Goal: Task Accomplishment & Management: Complete application form

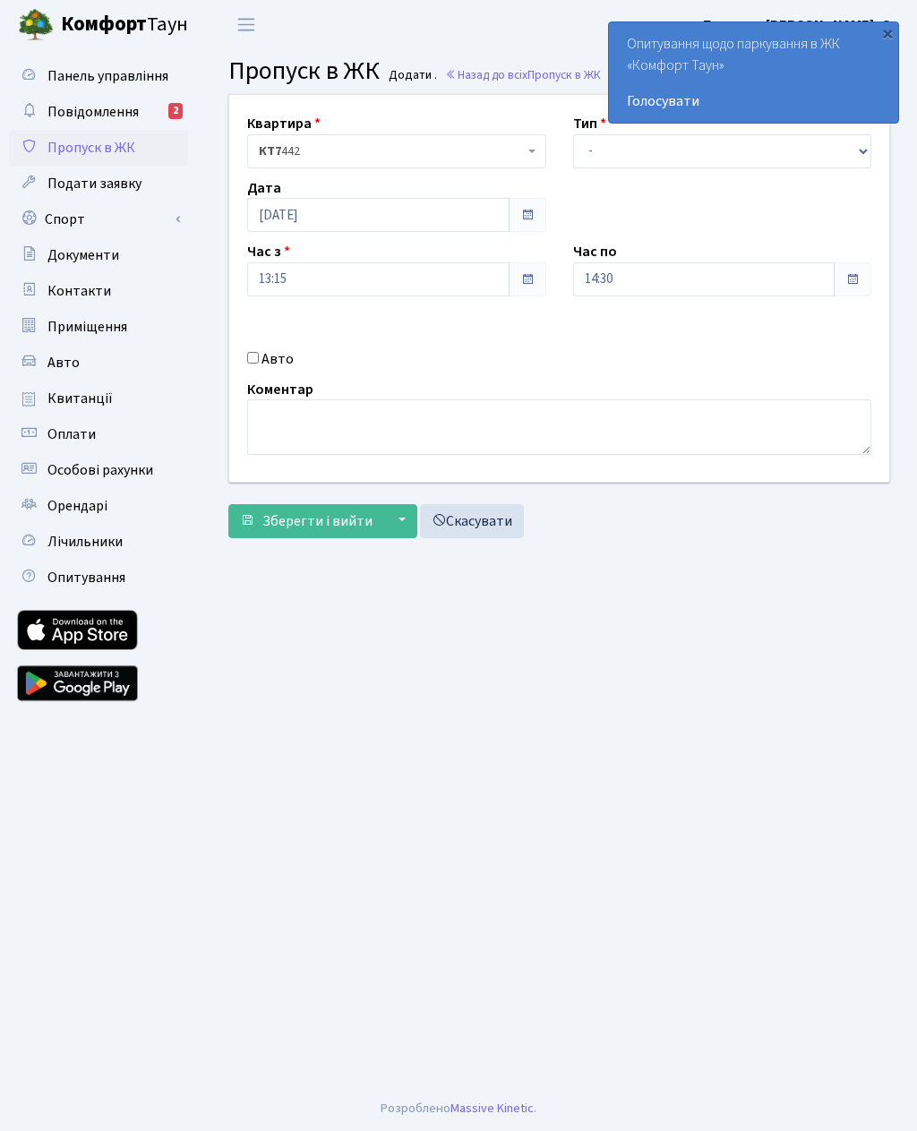
select select "3"
click at [700, 284] on input "14:30" at bounding box center [704, 279] width 262 height 34
click at [629, 347] on icon at bounding box center [622, 341] width 48 height 48
click at [629, 356] on icon at bounding box center [622, 341] width 48 height 48
click at [627, 343] on icon at bounding box center [622, 341] width 48 height 48
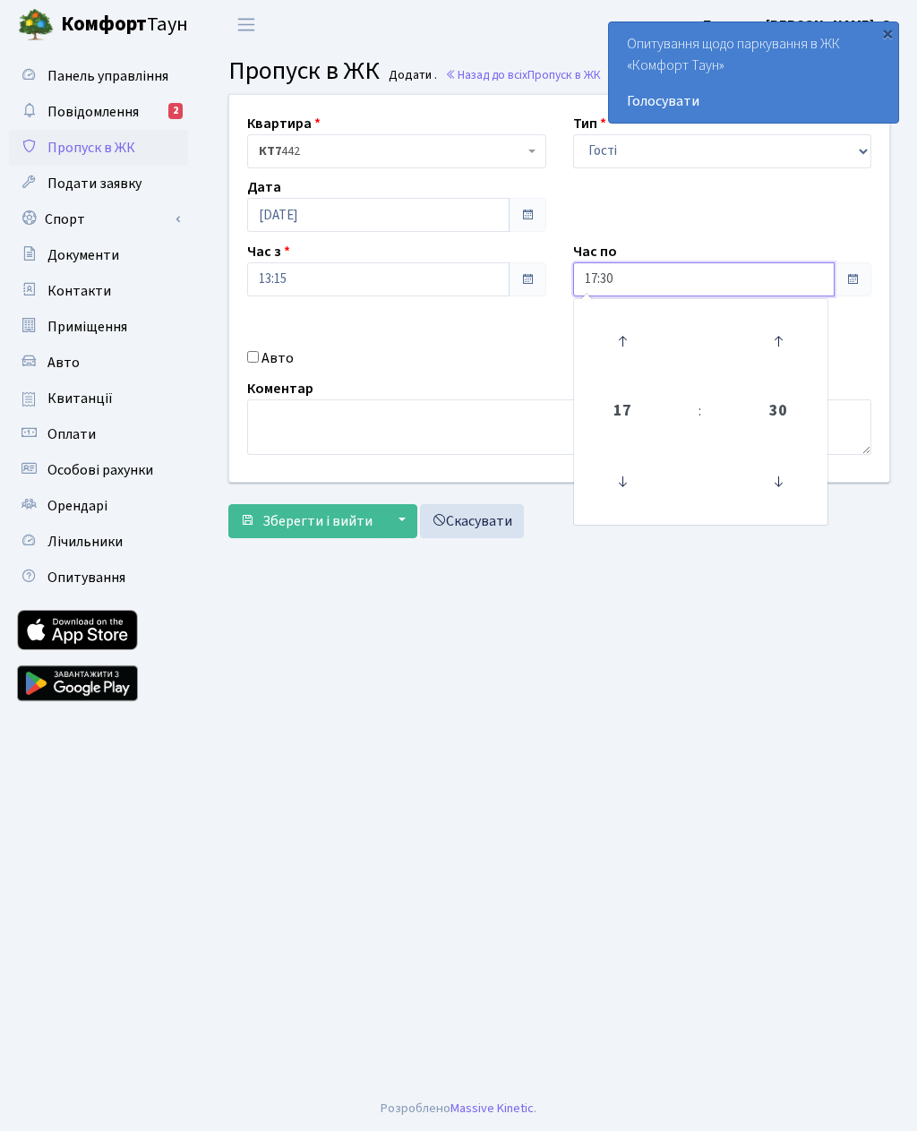
click at [628, 339] on icon at bounding box center [622, 341] width 48 height 48
click at [633, 345] on icon at bounding box center [622, 341] width 48 height 48
click at [626, 344] on icon at bounding box center [622, 341] width 48 height 48
click at [628, 342] on icon at bounding box center [622, 341] width 48 height 48
click at [632, 340] on icon at bounding box center [622, 341] width 48 height 48
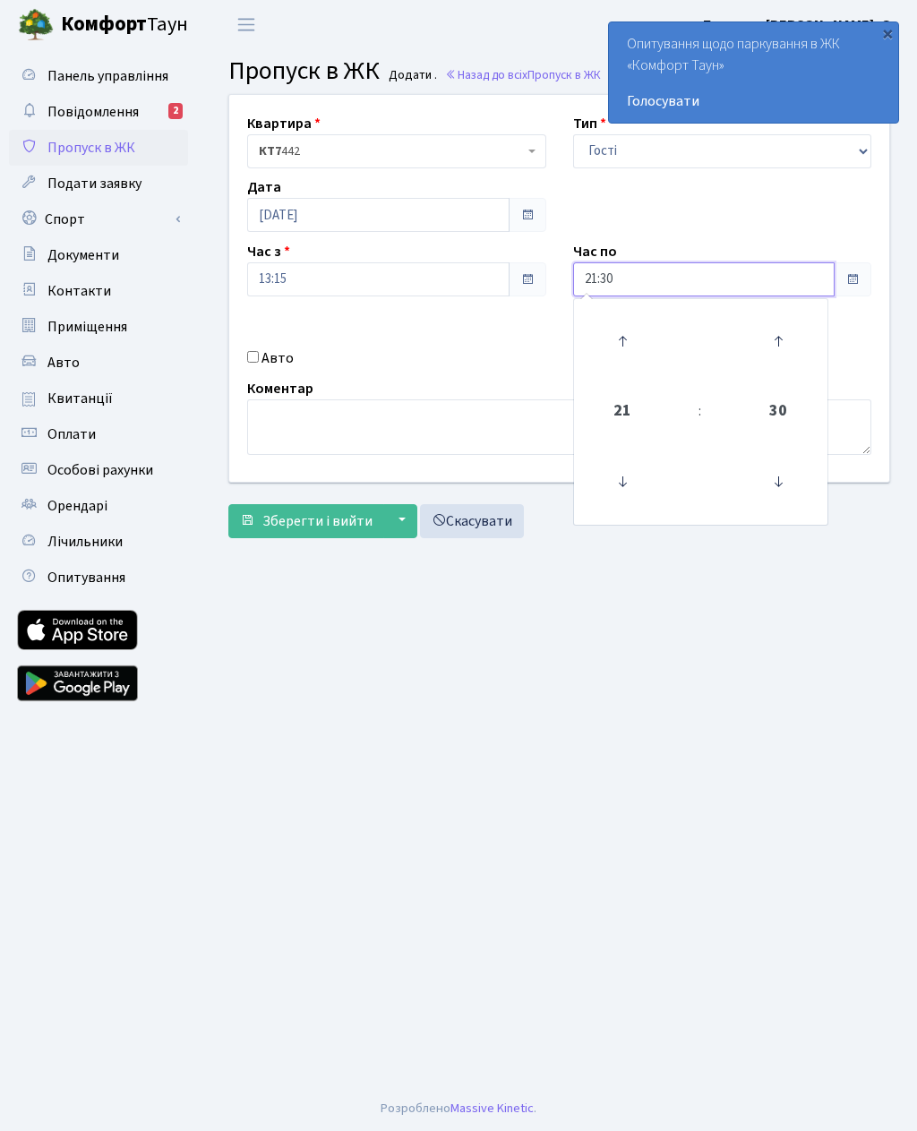
type input "22:30"
click at [269, 355] on label "Авто" at bounding box center [277, 357] width 32 height 21
click at [259, 355] on input "Авто" at bounding box center [253, 357] width 12 height 12
checkbox input "true"
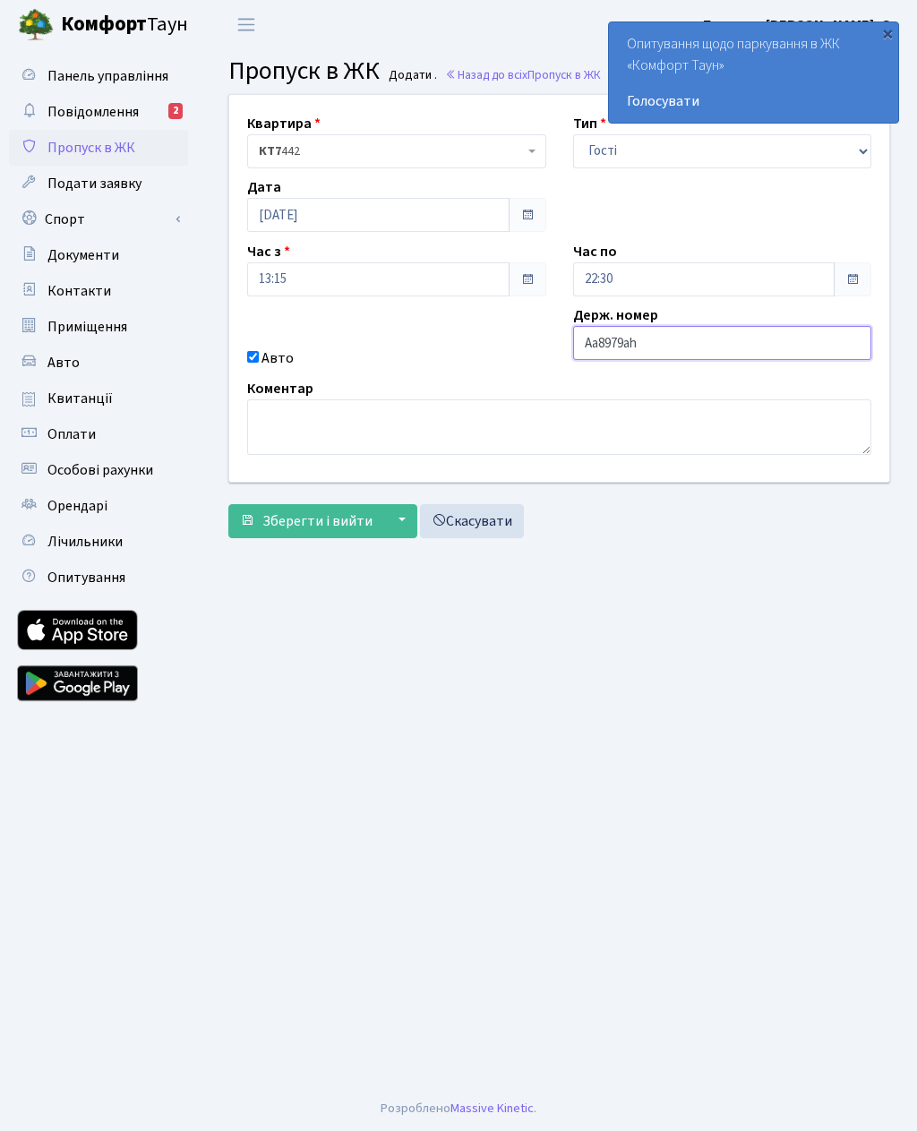
type input "Aa8979ah"
click at [334, 525] on span "Зберегти і вийти" at bounding box center [317, 521] width 110 height 20
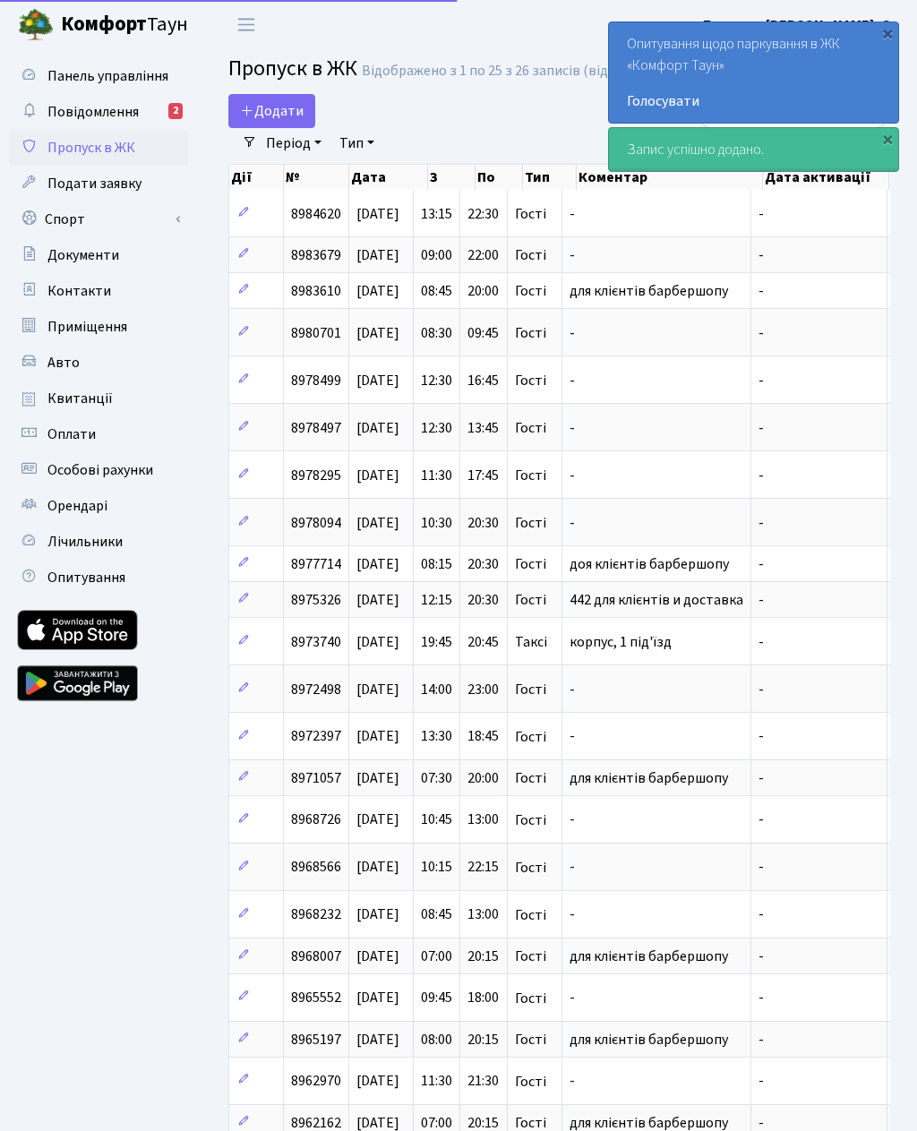
select select "25"
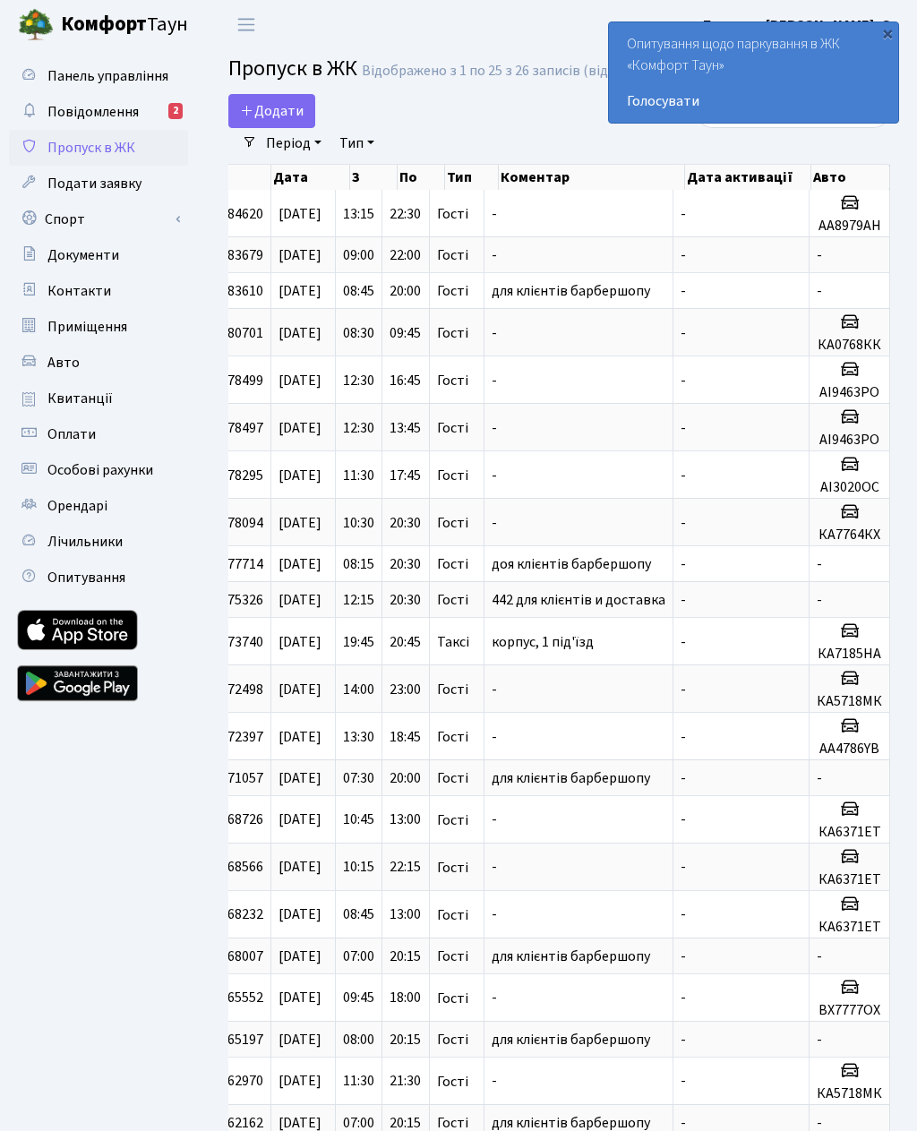
scroll to position [0, 78]
click at [846, 213] on icon at bounding box center [849, 202] width 21 height 21
click at [854, 213] on icon at bounding box center [849, 202] width 21 height 21
click at [281, 111] on span "Додати" at bounding box center [272, 111] width 64 height 20
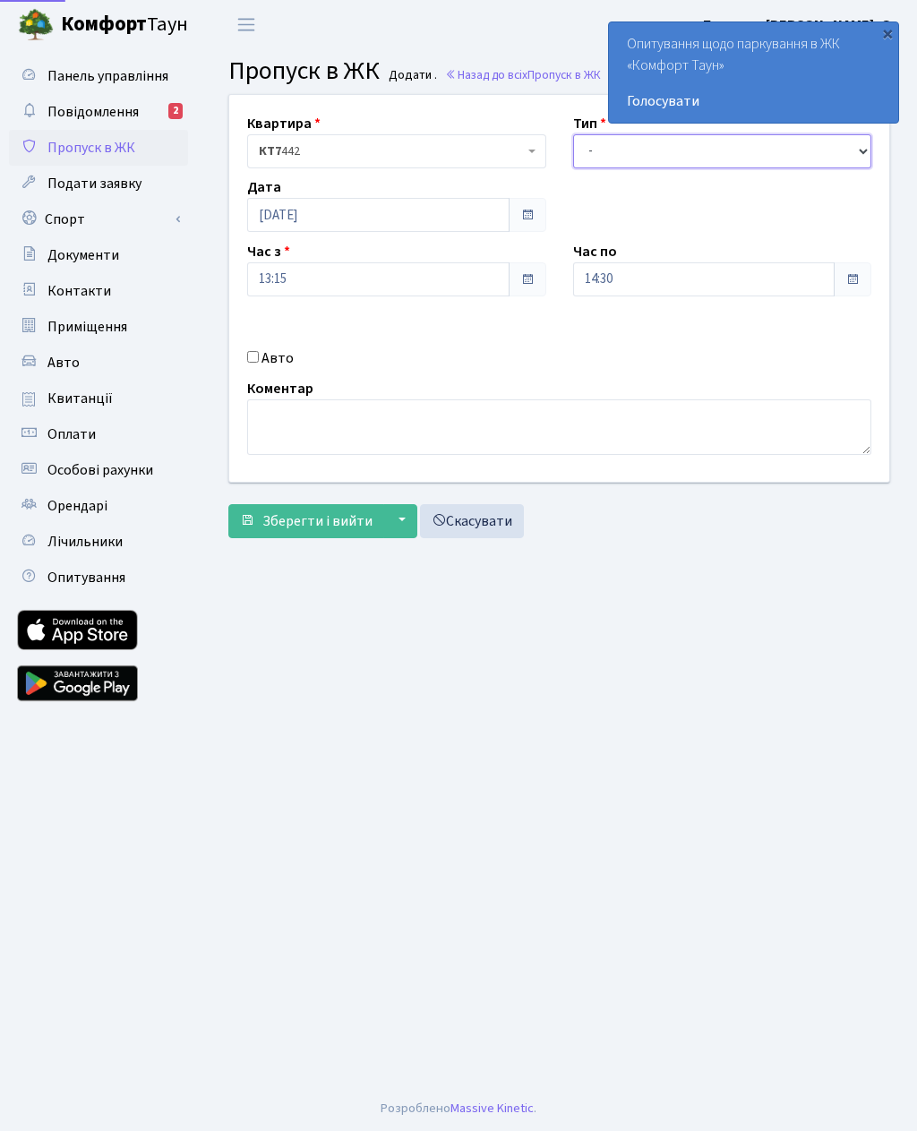
click at [652, 156] on select "- Доставка Таксі Гості Сервіс" at bounding box center [722, 151] width 299 height 34
select select "3"
click at [638, 278] on input "14:30" at bounding box center [704, 279] width 262 height 34
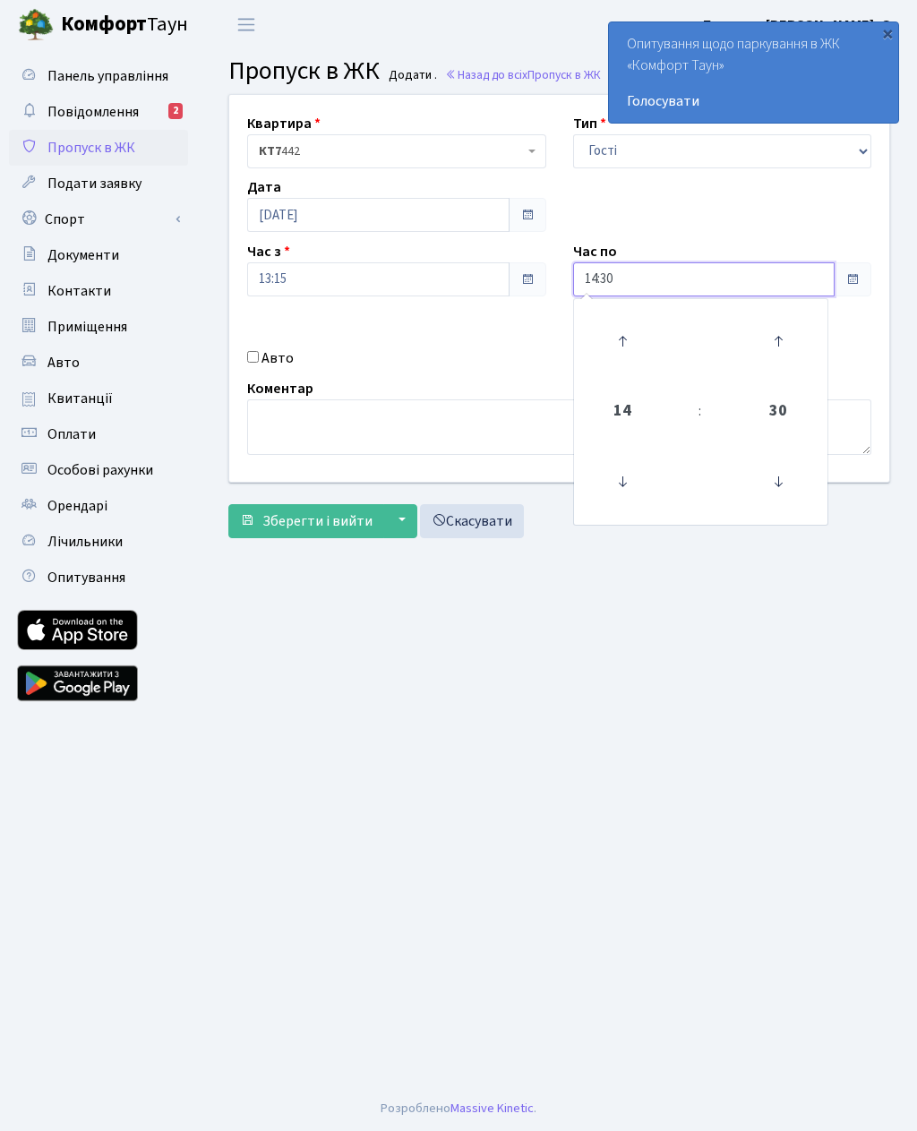
click at [630, 338] on icon at bounding box center [622, 341] width 48 height 48
click at [632, 339] on icon at bounding box center [622, 341] width 48 height 48
click at [631, 334] on icon at bounding box center [622, 341] width 48 height 48
click at [626, 338] on icon at bounding box center [622, 341] width 48 height 48
click at [628, 338] on icon at bounding box center [622, 341] width 48 height 48
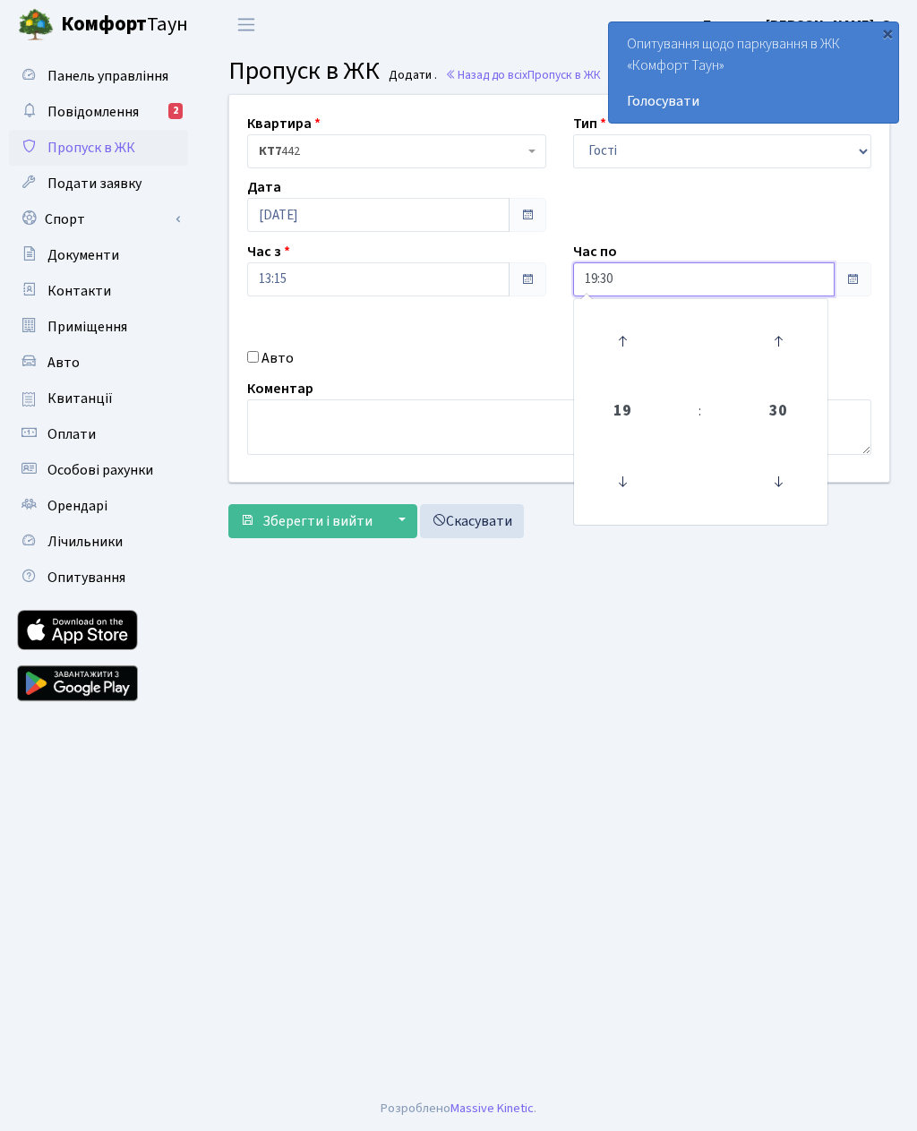
click at [628, 338] on icon at bounding box center [622, 341] width 48 height 48
click at [637, 347] on icon at bounding box center [622, 341] width 48 height 48
type input "21:30"
click at [259, 361] on input "Авто" at bounding box center [253, 357] width 12 height 12
checkbox input "true"
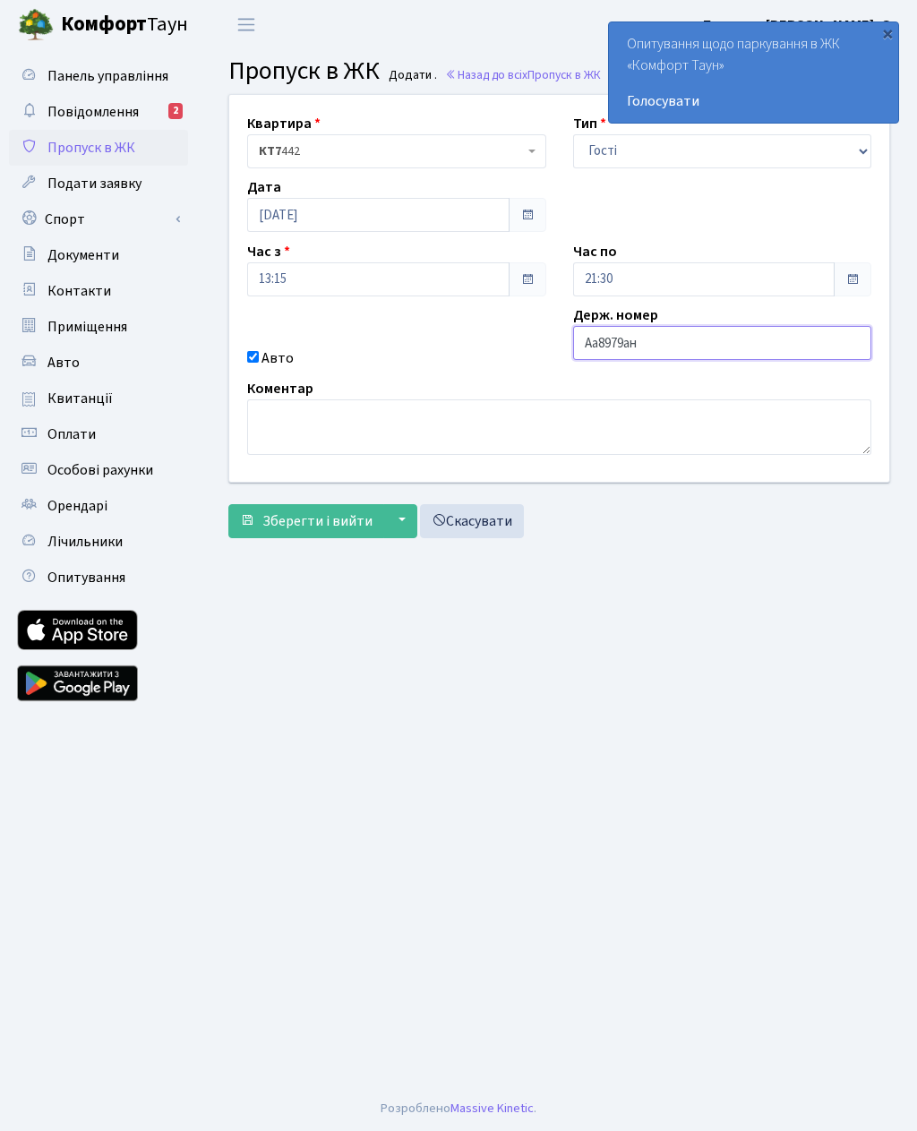
type input "Аа8979ан"
click at [338, 521] on span "Зберегти і вийти" at bounding box center [317, 521] width 110 height 20
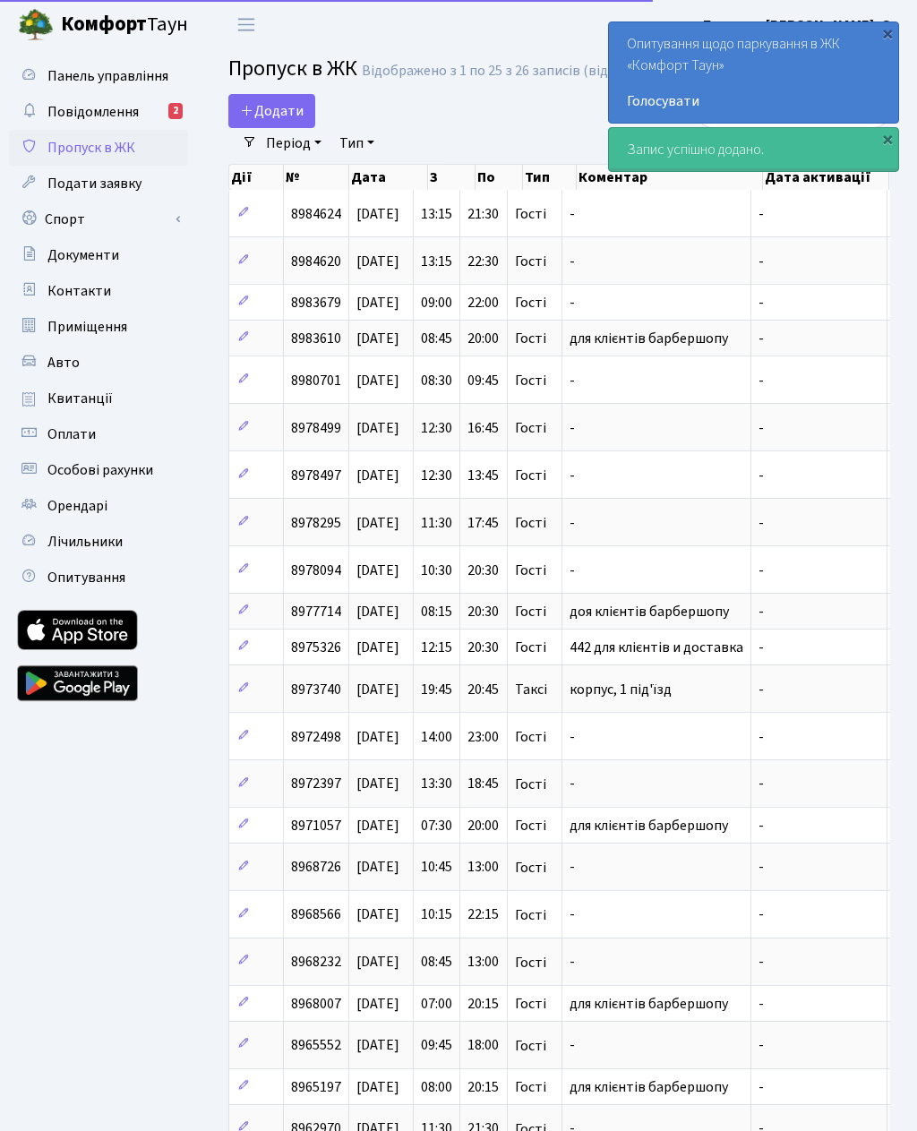
select select "25"
